Goal: Find contact information: Find contact information

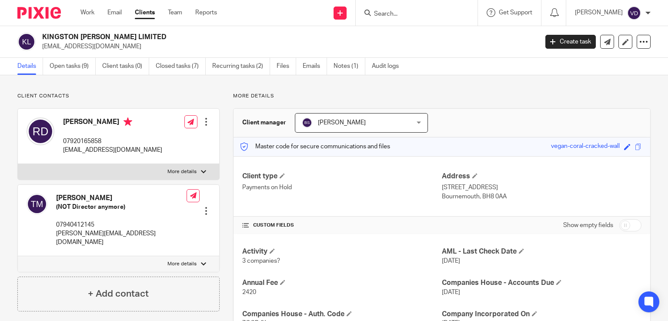
click at [387, 12] on input "Search" at bounding box center [412, 14] width 78 height 8
paste input "Cheryl"
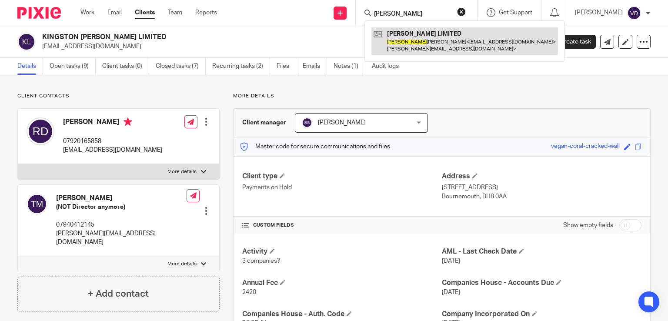
type input "Cheryl"
click at [423, 40] on link at bounding box center [464, 40] width 187 height 27
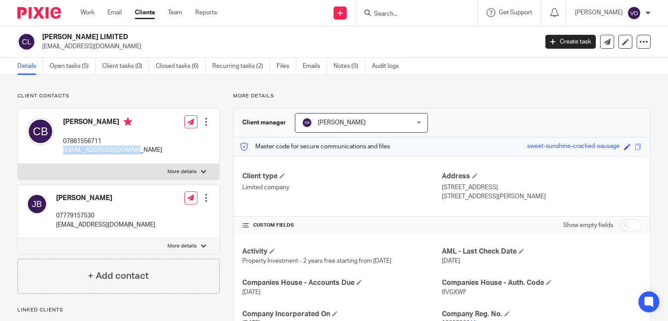
drag, startPoint x: 135, startPoint y: 151, endPoint x: 62, endPoint y: 153, distance: 73.1
click at [62, 153] on div "Cheryl Battersby 07881556711 cwsbattersby@gmail.com Edit contact Create client …" at bounding box center [118, 136] width 201 height 55
copy p "cwsbattersby@gmail.com"
click at [415, 12] on input "Search" at bounding box center [412, 14] width 78 height 8
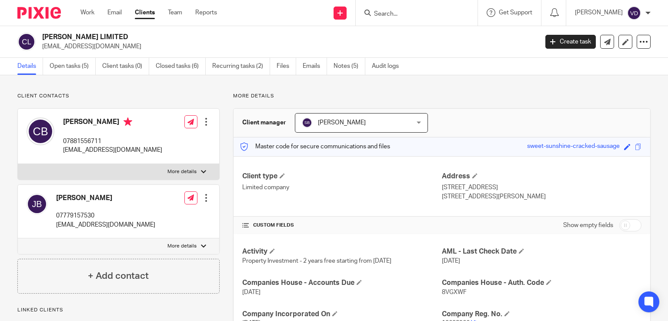
paste input "Samantha"
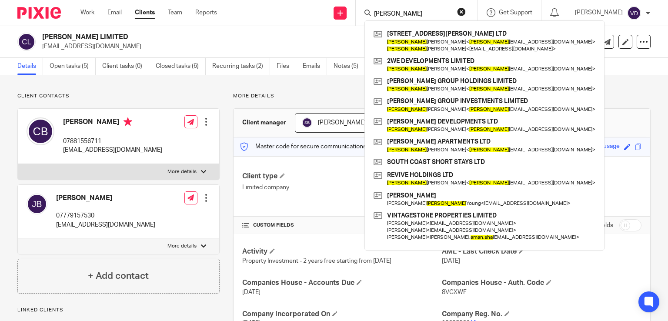
type input "Samantha"
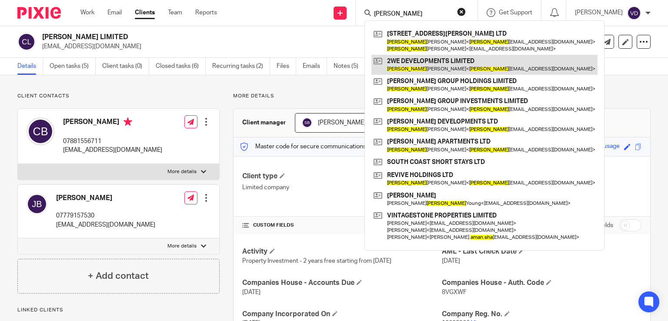
click at [429, 69] on link at bounding box center [484, 65] width 226 height 20
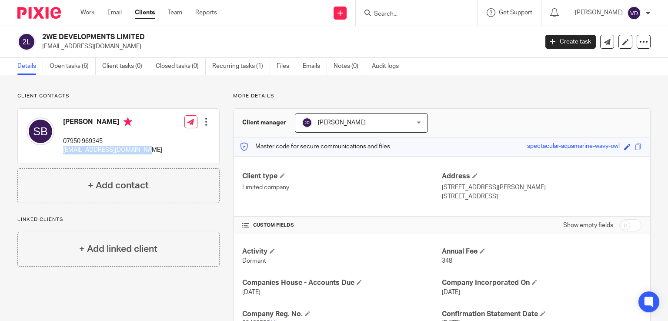
drag, startPoint x: 149, startPoint y: 152, endPoint x: 61, endPoint y: 149, distance: 87.9
click at [61, 149] on div "[PERSON_NAME] 07950 969345 [EMAIL_ADDRESS][DOMAIN_NAME] Edit contact Create cli…" at bounding box center [118, 136] width 201 height 55
copy p "[EMAIL_ADDRESS][DOMAIN_NAME]"
click at [396, 17] on input "Search" at bounding box center [412, 14] width 78 height 8
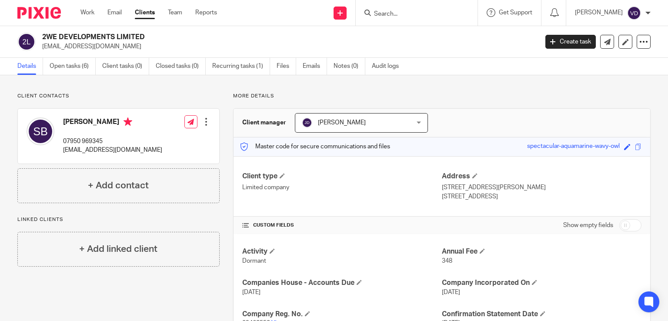
paste input "[PERSON_NAME]"
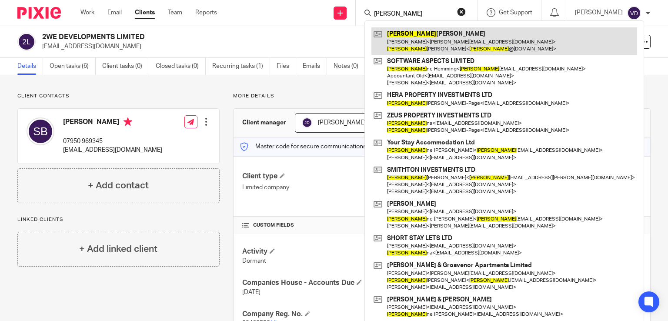
type input "[PERSON_NAME]"
click at [416, 48] on link at bounding box center [504, 40] width 266 height 27
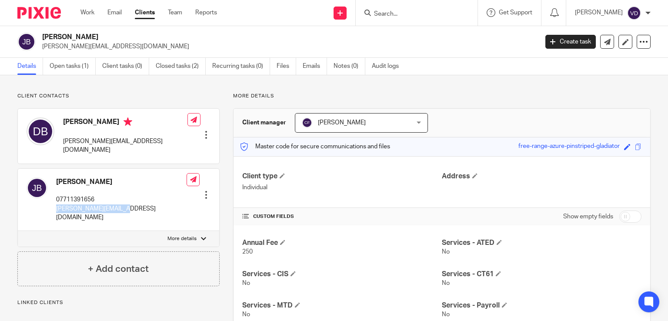
drag, startPoint x: 130, startPoint y: 200, endPoint x: 54, endPoint y: 200, distance: 75.7
click at [54, 200] on div "Joan Beanland 07711391656 joan@thebeanlands.com Edit contact Create client from…" at bounding box center [118, 200] width 201 height 63
copy p "joan@thebeanlands.com"
click at [392, 13] on input "Search" at bounding box center [412, 14] width 78 height 8
paste input "Alicia"
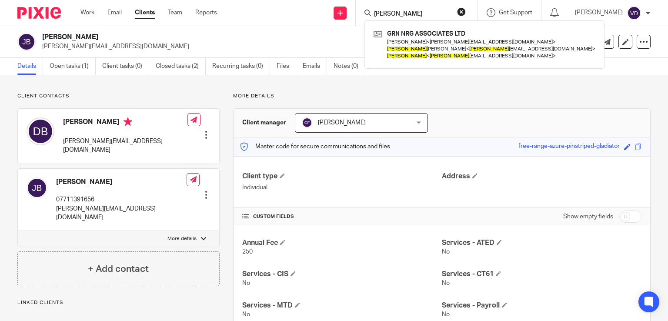
type input "Alicia"
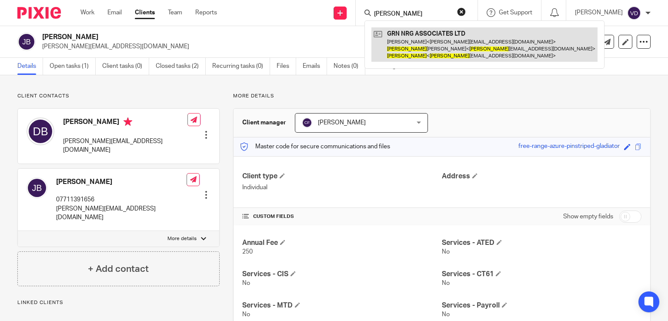
click at [437, 51] on link at bounding box center [484, 44] width 226 height 34
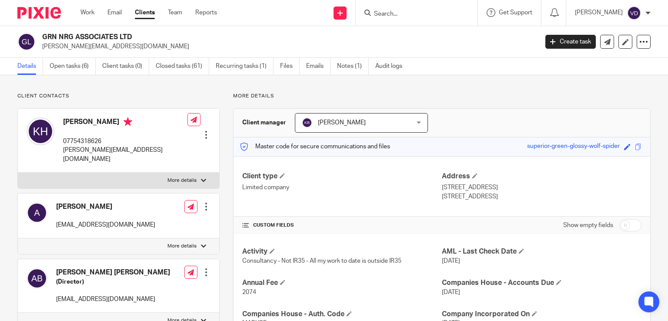
scroll to position [43, 0]
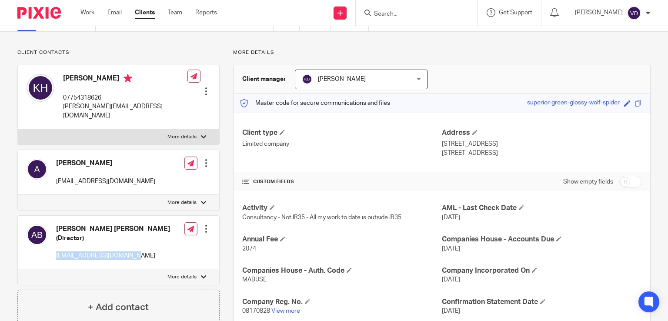
drag, startPoint x: 92, startPoint y: 248, endPoint x: 56, endPoint y: 248, distance: 35.7
click at [56, 248] on div "Alicia Margaret Bennett (Director) aliciaembers@hotmail.com Edit contact Create…" at bounding box center [118, 242] width 201 height 53
copy p "aliciaembers@hotmail.com"
click at [388, 14] on input "Search" at bounding box center [412, 14] width 78 height 8
paste input "Matthew"
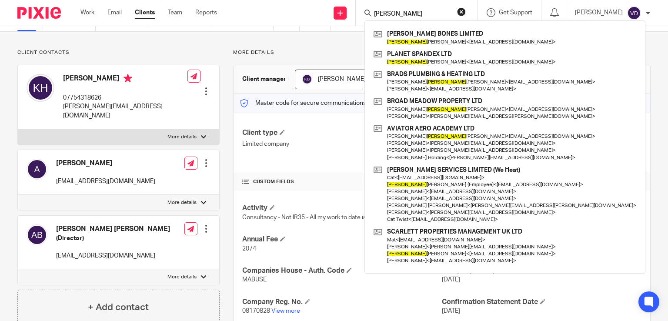
type input "Matthew"
drag, startPoint x: 408, startPoint y: 11, endPoint x: 294, endPoint y: 23, distance: 114.5
click at [294, 22] on div "Send new email Create task Add client Matthew BILLY BONES LIMITED Matthew Smith…" at bounding box center [449, 13] width 438 height 26
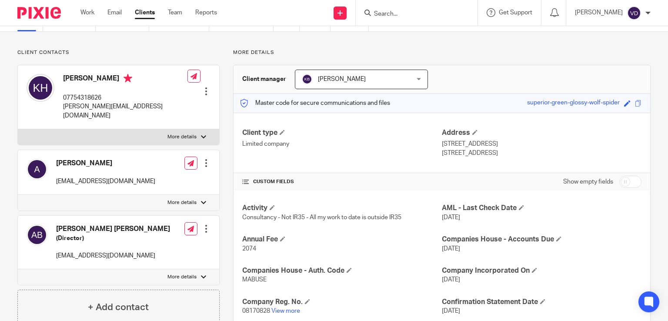
click at [400, 14] on input "Search" at bounding box center [412, 14] width 78 height 8
paste input "Berkhauer"
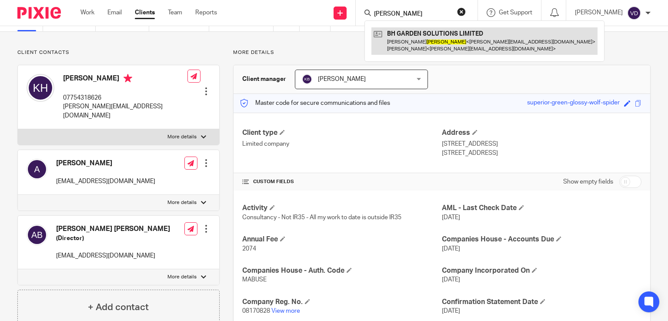
type input "Berkhauer"
click at [413, 51] on link at bounding box center [484, 40] width 226 height 27
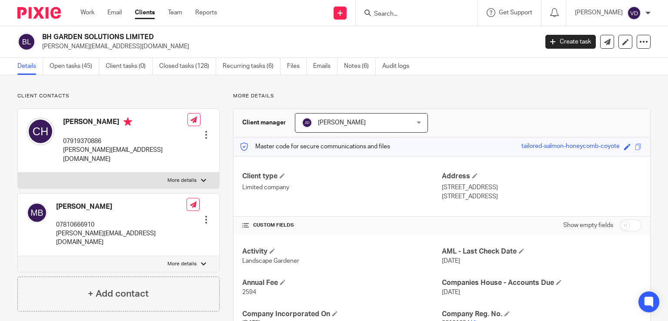
drag, startPoint x: 73, startPoint y: 197, endPoint x: 56, endPoint y: 197, distance: 17.4
click at [56, 202] on h4 "Matt Berkhauer" at bounding box center [121, 206] width 130 height 9
copy h4 "Matt"
click at [117, 220] on p "07810666910" at bounding box center [121, 224] width 130 height 9
drag, startPoint x: 147, startPoint y: 227, endPoint x: 55, endPoint y: 223, distance: 91.8
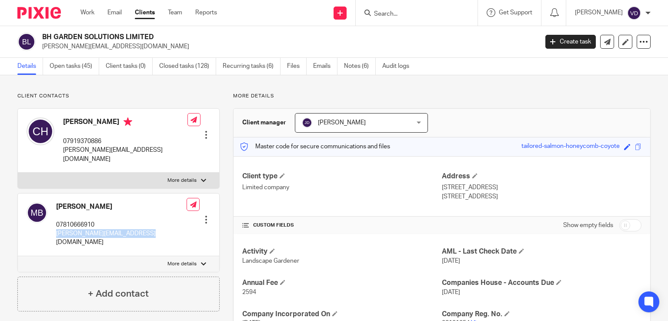
click at [55, 223] on div "Matt Berkhauer 07810666910 matt@bhgardensolutions.co.uk Edit contact Create cli…" at bounding box center [118, 224] width 201 height 63
copy p "matt@bhgardensolutions.co.uk"
click at [407, 15] on input "Search" at bounding box center [412, 14] width 78 height 8
paste input "Kate"
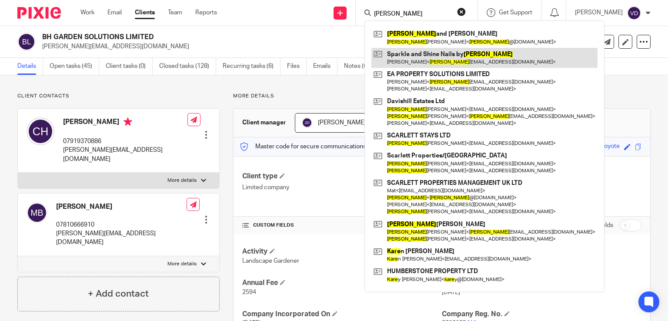
type input "Kate"
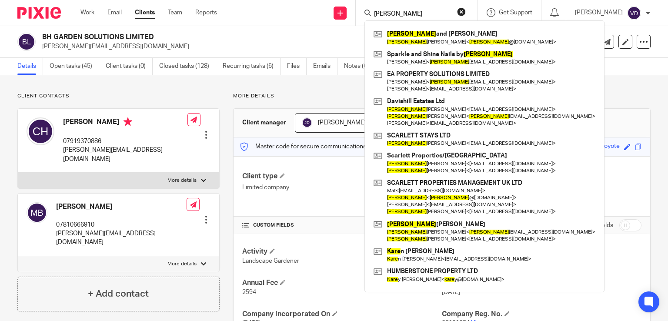
drag, startPoint x: 393, startPoint y: 19, endPoint x: 326, endPoint y: 24, distance: 66.8
click at [326, 24] on div "Send new email Create task Add client Kate Kate and Paul Richardson Kate Richar…" at bounding box center [449, 13] width 438 height 26
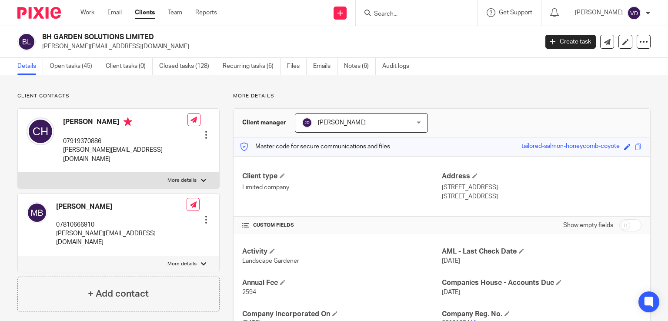
click at [381, 17] on input "Search" at bounding box center [412, 14] width 78 height 8
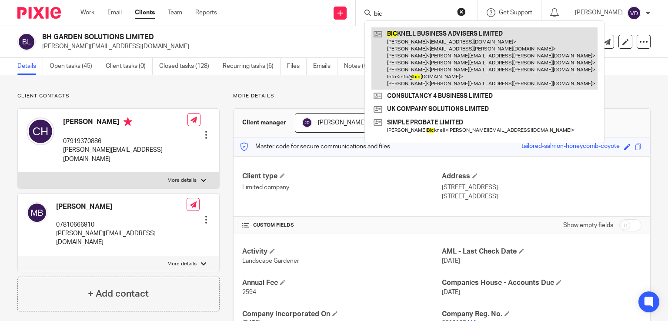
type input "bic"
click at [384, 32] on link at bounding box center [484, 58] width 226 height 62
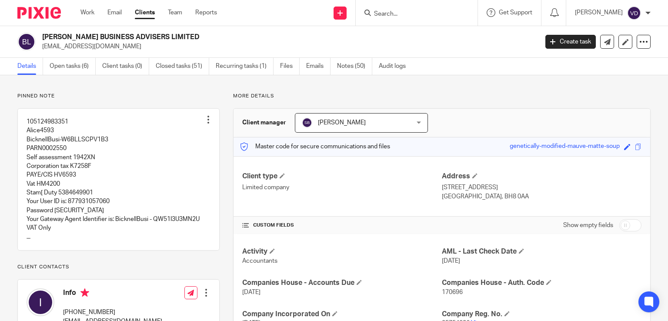
click at [401, 14] on input "Search" at bounding box center [412, 14] width 78 height 8
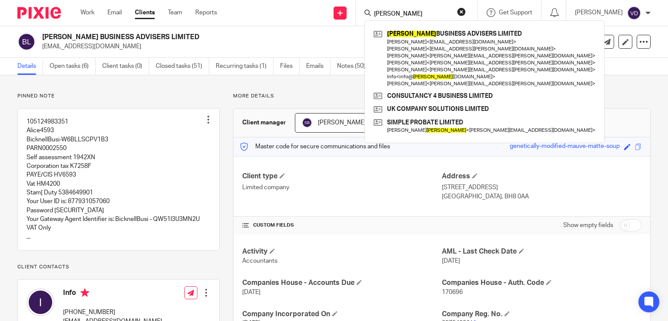
type input "bicknell"
drag, startPoint x: 402, startPoint y: 13, endPoint x: 329, endPoint y: 14, distance: 73.5
click at [329, 14] on div "Send new email Create task Add client bicknell BICKNELL BUSINESS ADVISERS LIMIT…" at bounding box center [449, 13] width 438 height 26
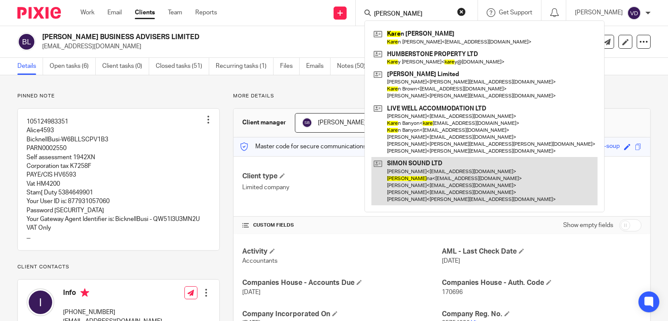
type input "karle"
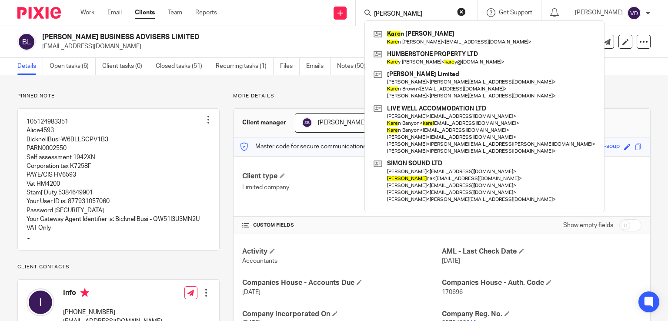
drag, startPoint x: 409, startPoint y: 15, endPoint x: 303, endPoint y: 22, distance: 106.8
click at [303, 22] on div "Send new email Create task Add client karle Kare n Cooper Kare n Cooper < kbcoo…" at bounding box center [449, 13] width 438 height 26
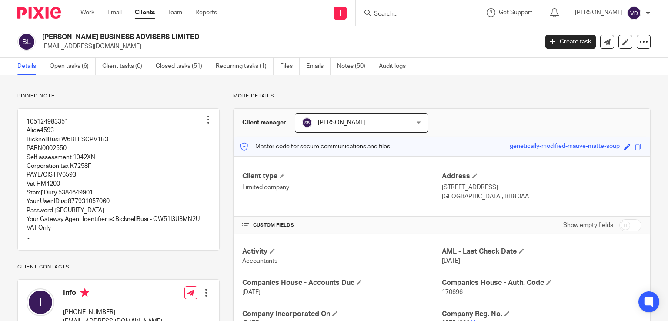
paste input "Bicknell - Kerley"
type input "Bicknell - Kerley"
drag, startPoint x: 424, startPoint y: 12, endPoint x: 315, endPoint y: 21, distance: 109.6
click at [315, 21] on div "Send new email Create task Add client Bicknell - Kerley No results found. Try s…" at bounding box center [449, 13] width 438 height 26
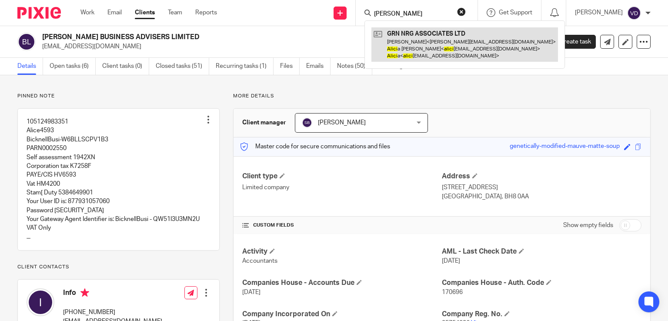
type input "alice"
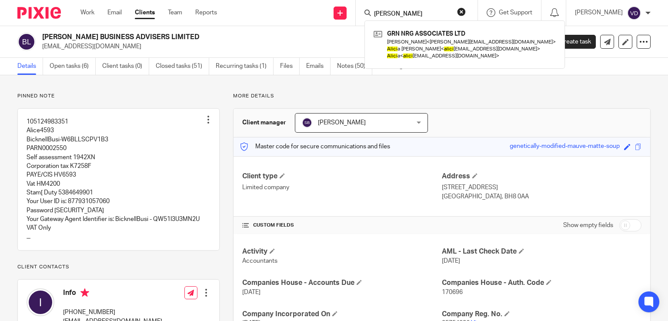
drag, startPoint x: 397, startPoint y: 11, endPoint x: 313, endPoint y: 28, distance: 85.2
click at [315, 28] on body "Work Email Clients Team Reports Work Email Clients Team Reports Settings Send n…" at bounding box center [334, 160] width 668 height 321
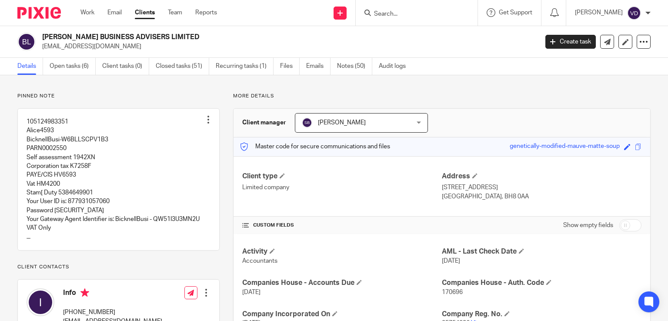
paste input "Bird"
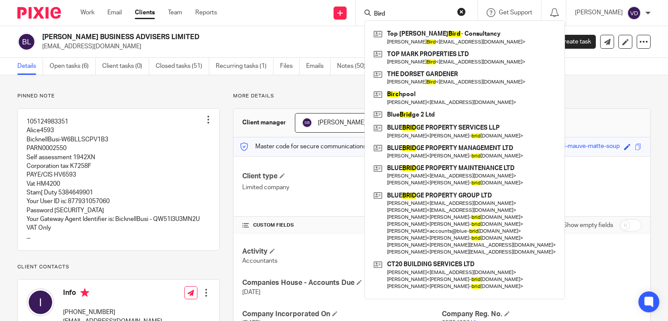
type input "Bird"
click at [313, 28] on div "BICKNELL BUSINESS ADVISERS LIMITED info@bicknells.net Create task Update from C…" at bounding box center [334, 42] width 668 height 32
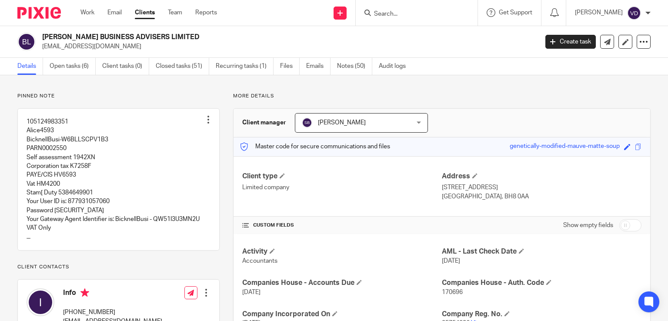
click at [393, 14] on input "Search" at bounding box center [412, 14] width 78 height 8
paste input "Bird"
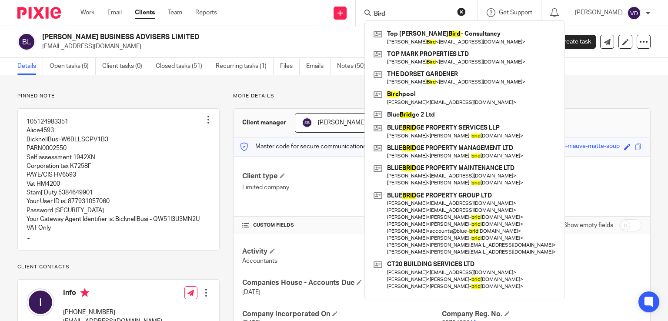
type input "Bird"
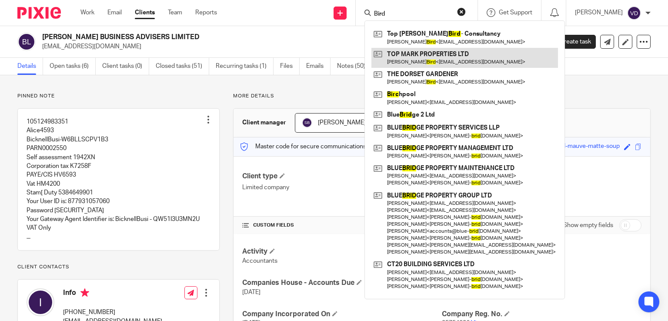
click at [410, 62] on link at bounding box center [464, 58] width 187 height 20
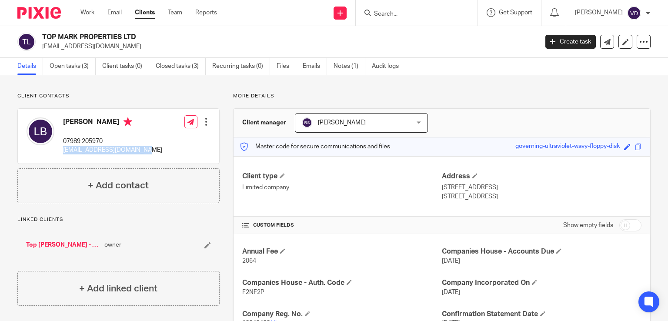
drag, startPoint x: 144, startPoint y: 150, endPoint x: 59, endPoint y: 148, distance: 84.8
click at [59, 148] on div "[PERSON_NAME] 07989 205970 [EMAIL_ADDRESS][DOMAIN_NAME] Edit contact Create cli…" at bounding box center [118, 136] width 201 height 55
copy p "[EMAIL_ADDRESS][DOMAIN_NAME]"
drag, startPoint x: 98, startPoint y: 120, endPoint x: 64, endPoint y: 122, distance: 34.0
click at [64, 122] on h4 "[PERSON_NAME]" at bounding box center [112, 122] width 99 height 11
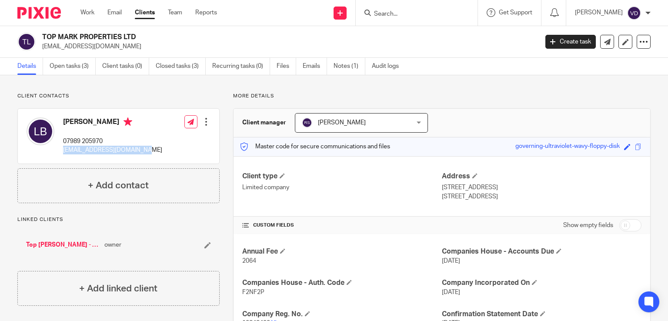
copy h4 "[PERSON_NAME]"
click at [381, 15] on input "Search" at bounding box center [412, 14] width 78 height 8
paste input "[PERSON_NAME]"
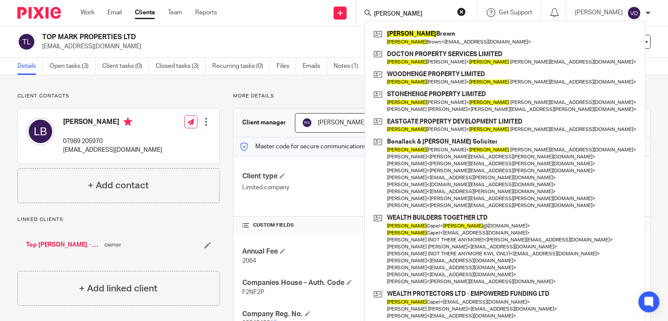
type input "[PERSON_NAME]"
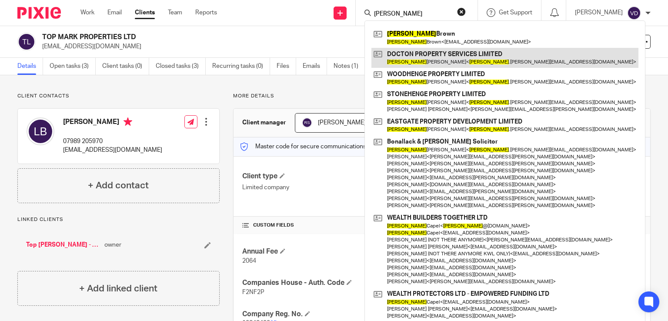
click at [409, 66] on link at bounding box center [504, 58] width 267 height 20
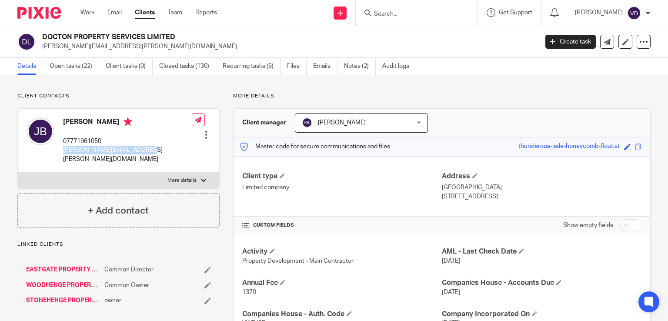
drag, startPoint x: 148, startPoint y: 152, endPoint x: 62, endPoint y: 152, distance: 86.1
click at [62, 152] on div "[PERSON_NAME] 07771961050 [PERSON_NAME][EMAIL_ADDRESS][PERSON_NAME][DOMAIN_NAME…" at bounding box center [118, 141] width 201 height 64
copy p "[PERSON_NAME][EMAIL_ADDRESS][PERSON_NAME][DOMAIN_NAME]"
